Goal: Task Accomplishment & Management: Manage account settings

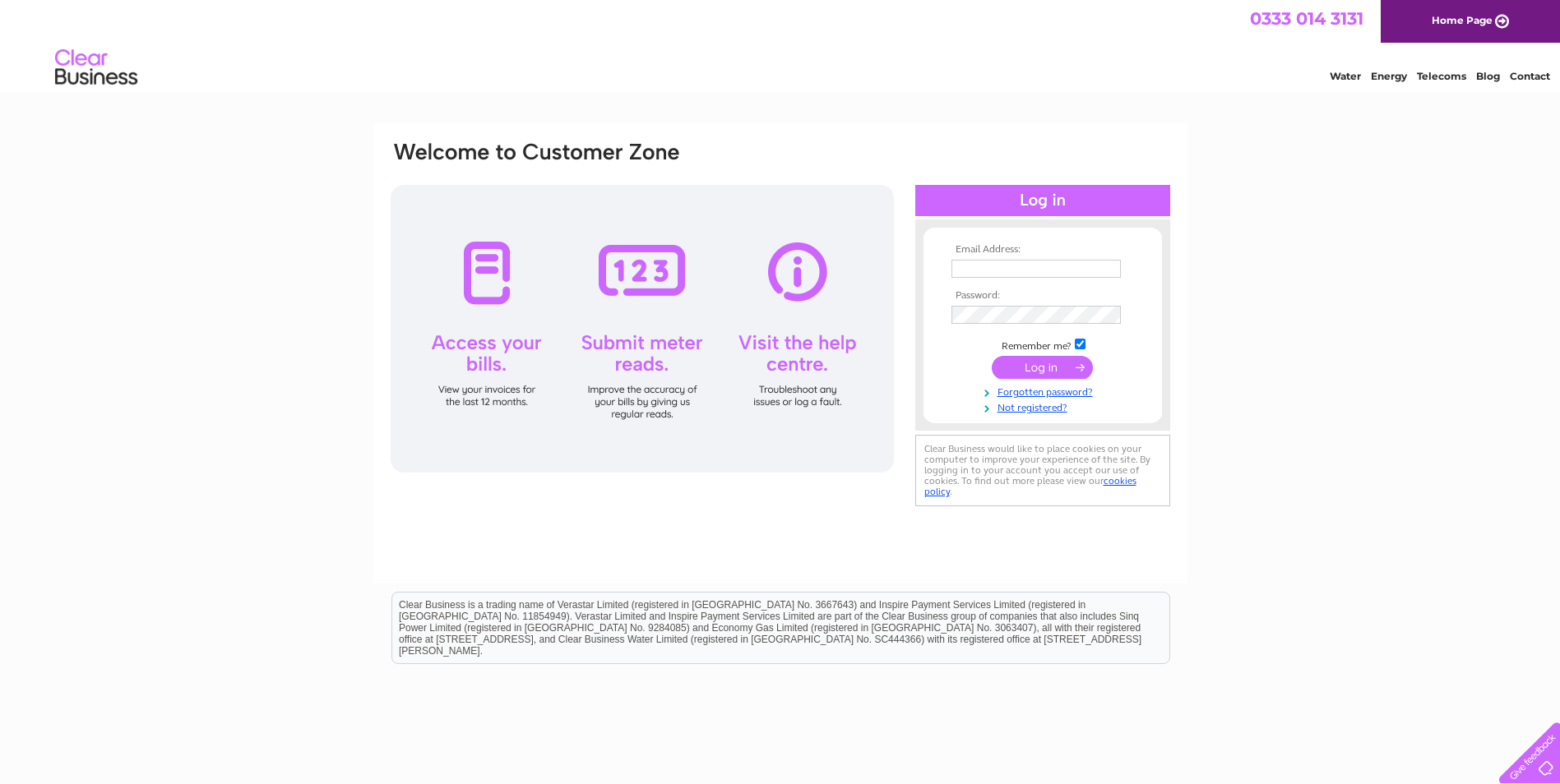
type input "[EMAIL_ADDRESS][DOMAIN_NAME]"
click at [1039, 366] on input "submit" at bounding box center [1042, 367] width 102 height 23
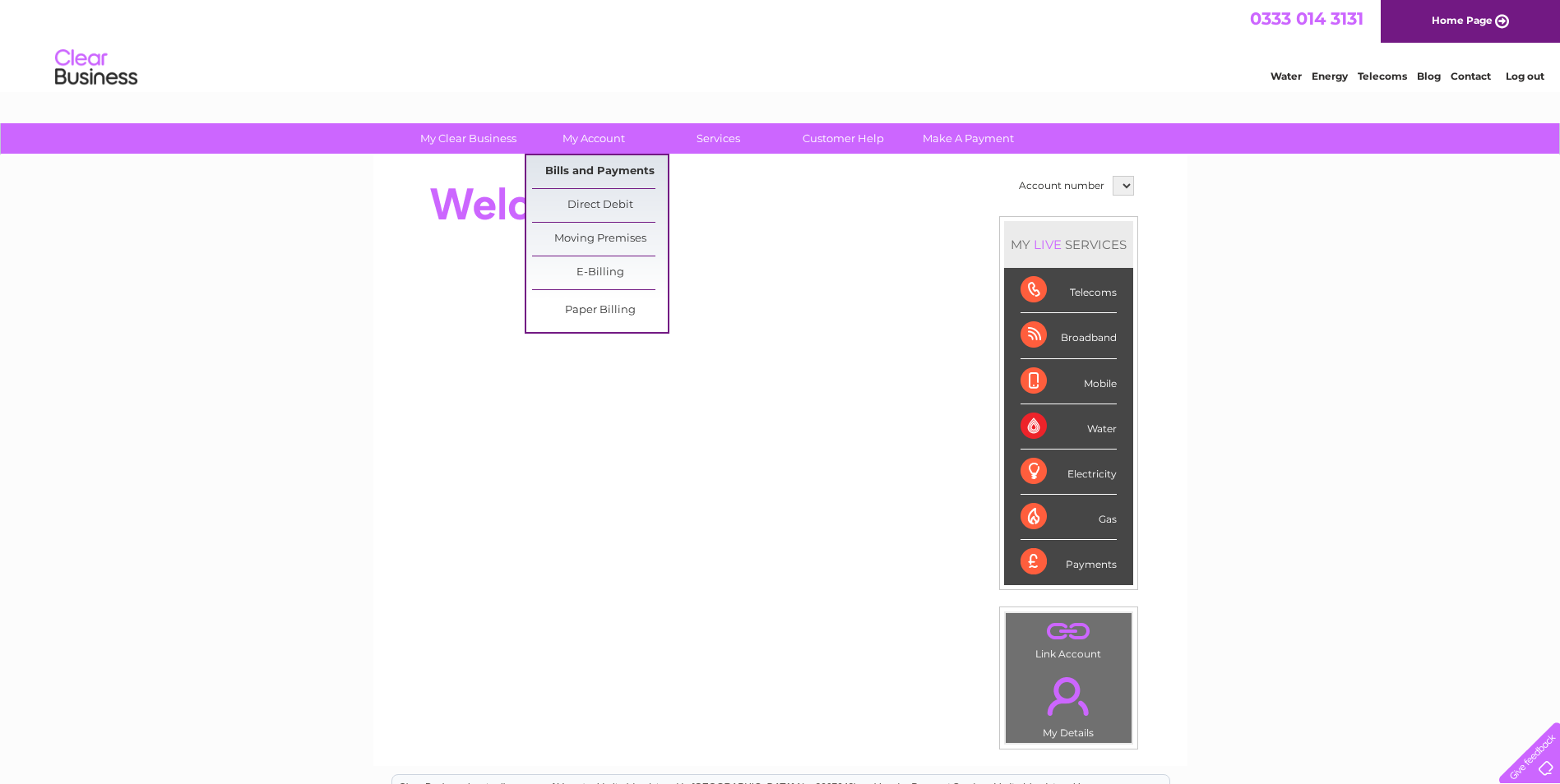
click at [583, 174] on link "Bills and Payments" at bounding box center [600, 172] width 136 height 33
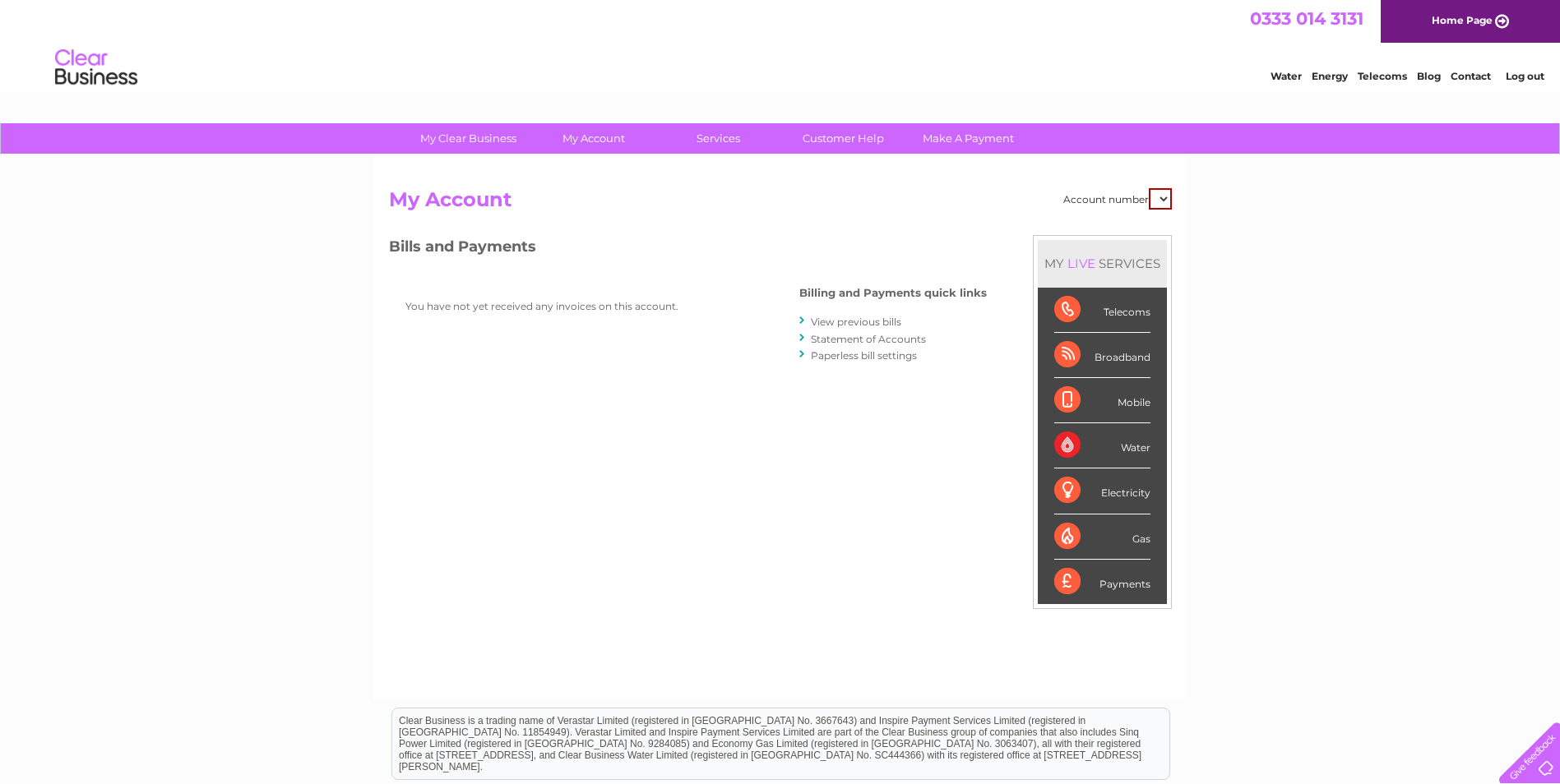
click at [1162, 203] on select at bounding box center [1159, 199] width 23 height 22
click at [1162, 212] on h2 "My Account" at bounding box center [780, 204] width 782 height 32
click at [1160, 203] on select at bounding box center [1159, 199] width 23 height 22
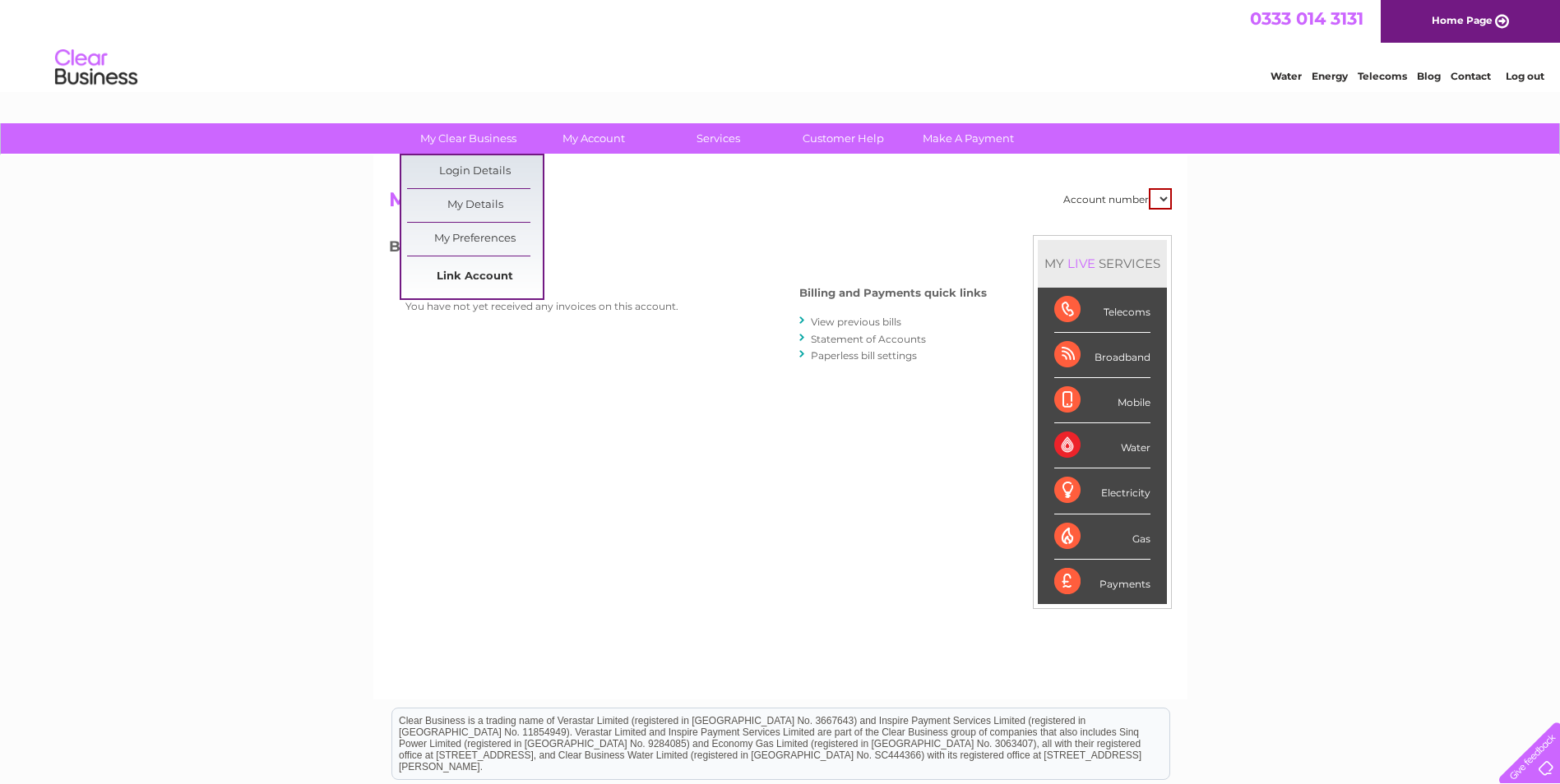
click at [476, 274] on link "Link Account" at bounding box center [476, 276] width 136 height 33
